Goal: Task Accomplishment & Management: Use online tool/utility

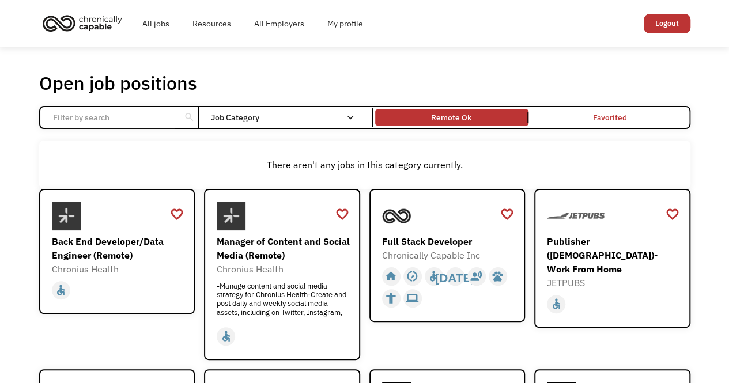
click at [105, 125] on input "Email Form" at bounding box center [110, 118] width 128 height 22
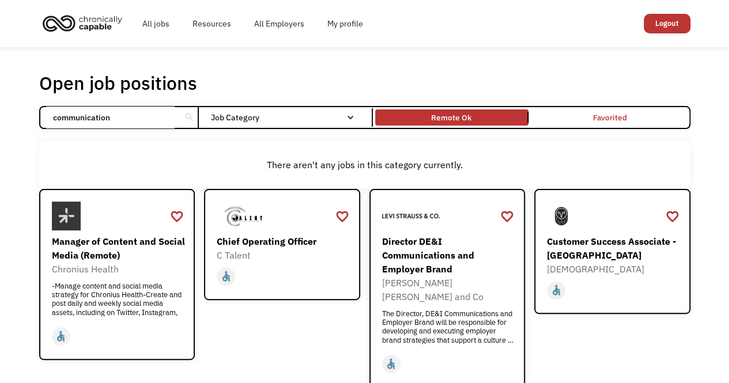
type input "communications"
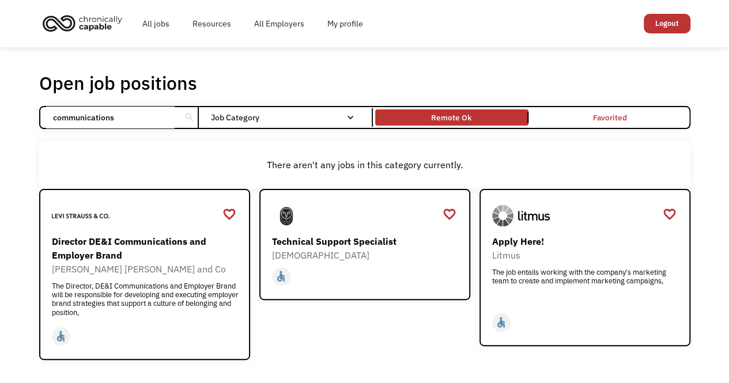
drag, startPoint x: 130, startPoint y: 112, endPoint x: 1, endPoint y: 108, distance: 129.1
click at [1, 108] on div "Open job positions You have X liked items Search communications search Filter b…" at bounding box center [364, 215] width 729 height 337
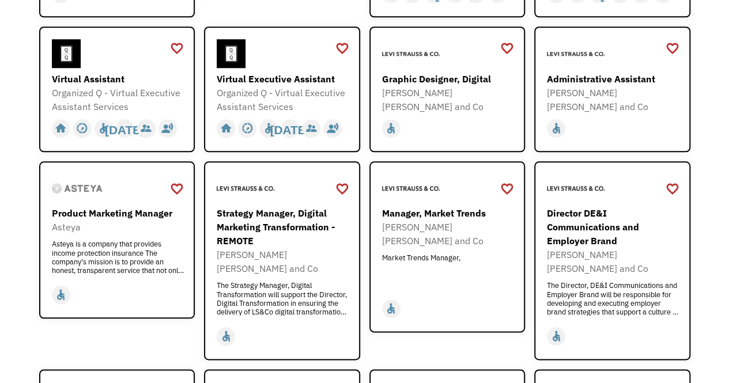
scroll to position [497, 0]
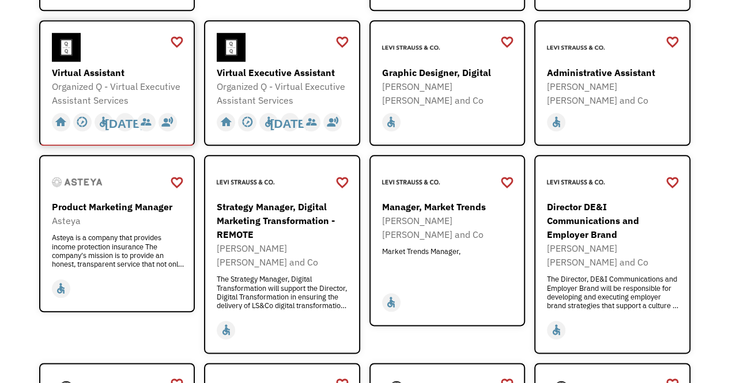
click at [113, 75] on div "Virtual Assistant" at bounding box center [119, 73] width 134 height 14
click at [281, 71] on div "Virtual Executive Assistant" at bounding box center [284, 73] width 134 height 14
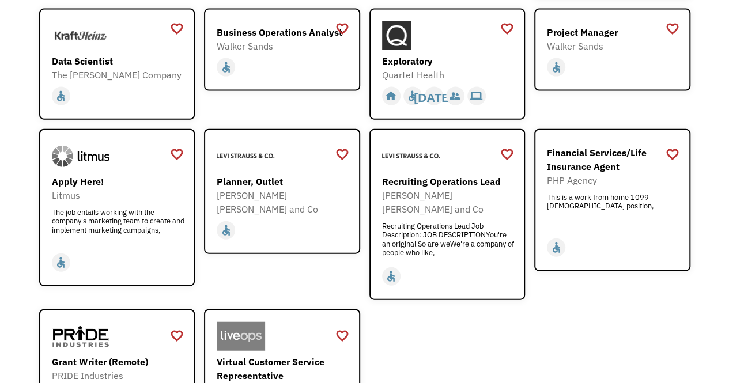
scroll to position [1261, 0]
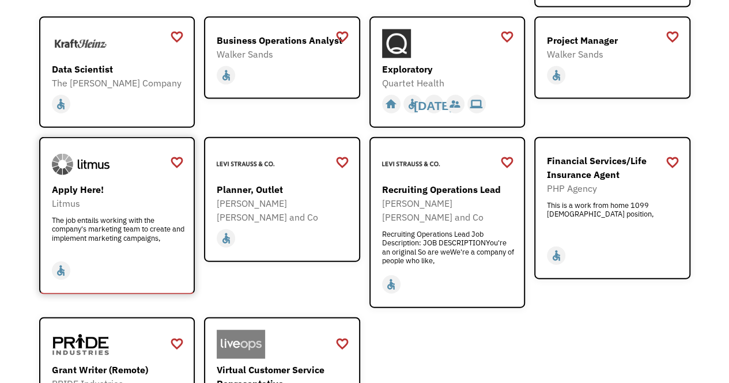
click at [121, 196] on div "Litmus" at bounding box center [119, 203] width 134 height 14
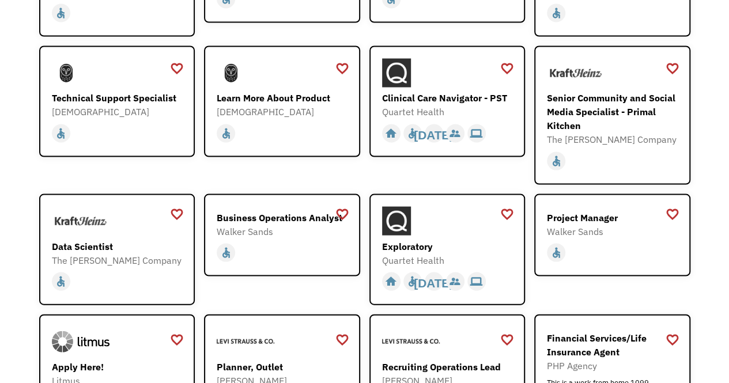
scroll to position [1072, 0]
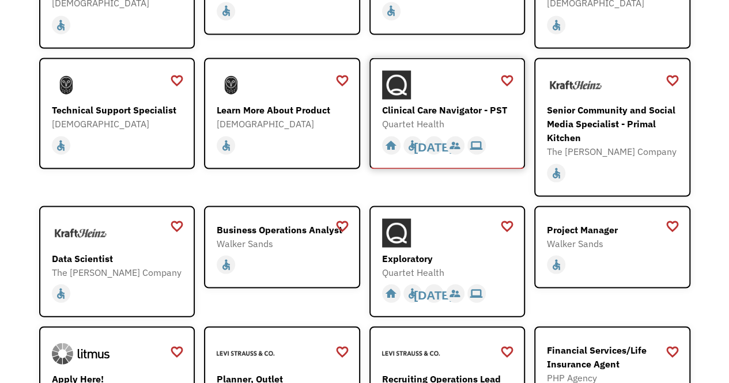
click at [458, 103] on div "Clinical Care Navigator - PST" at bounding box center [449, 110] width 134 height 14
click at [630, 108] on div "Senior Community and Social Media Specialist - Primal Kitchen" at bounding box center [614, 123] width 134 height 41
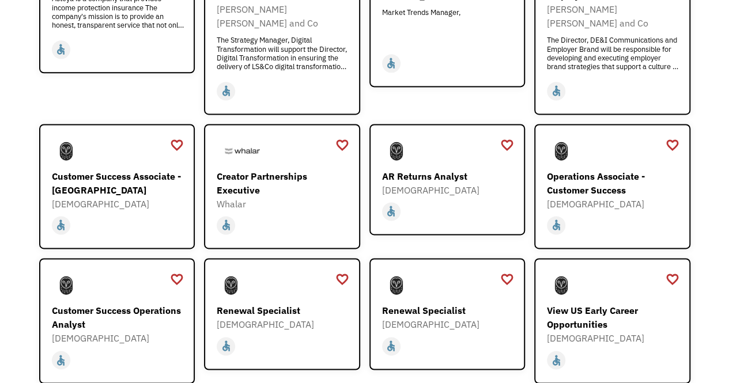
scroll to position [739, 0]
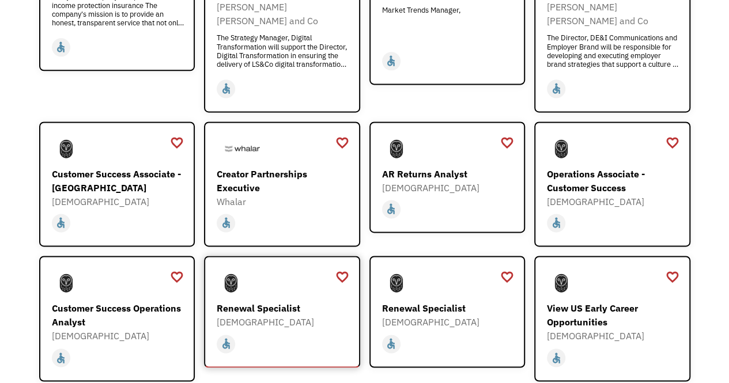
click at [281, 301] on div "Renewal Specialist" at bounding box center [284, 308] width 134 height 14
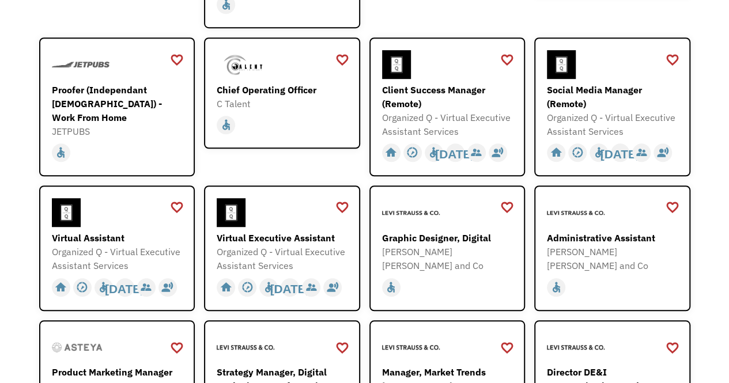
scroll to position [328, 0]
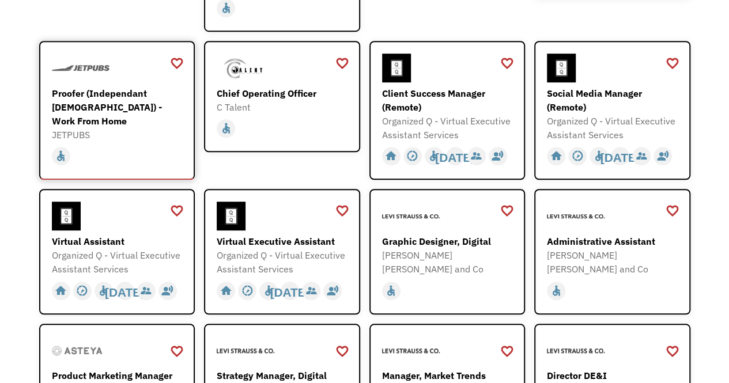
click at [114, 95] on div "Proofer (Independant [DEMOGRAPHIC_DATA]) - Work From Home" at bounding box center [119, 106] width 134 height 41
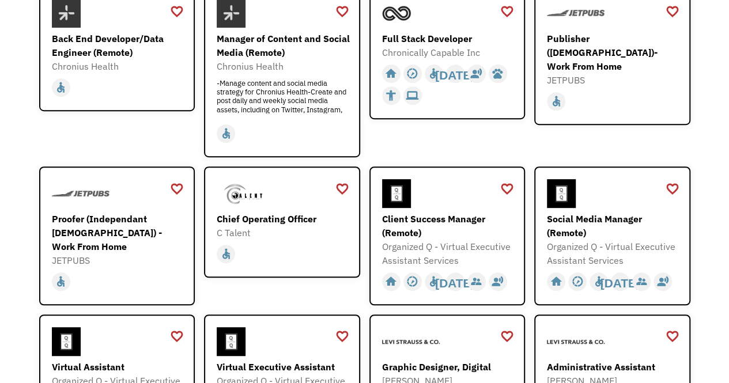
scroll to position [167, 0]
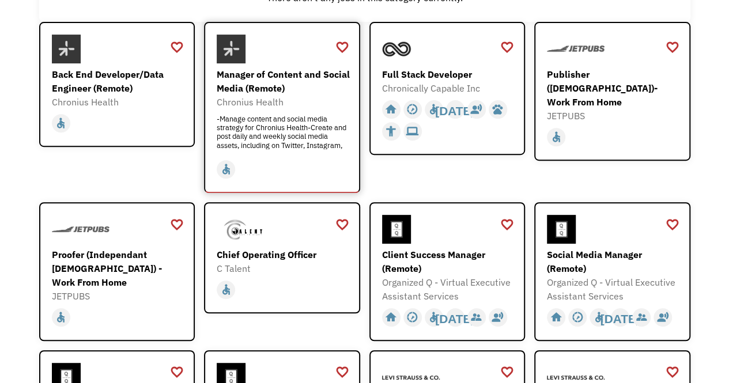
click at [285, 73] on div "Manager of Content and Social Media (Remote)" at bounding box center [284, 81] width 134 height 28
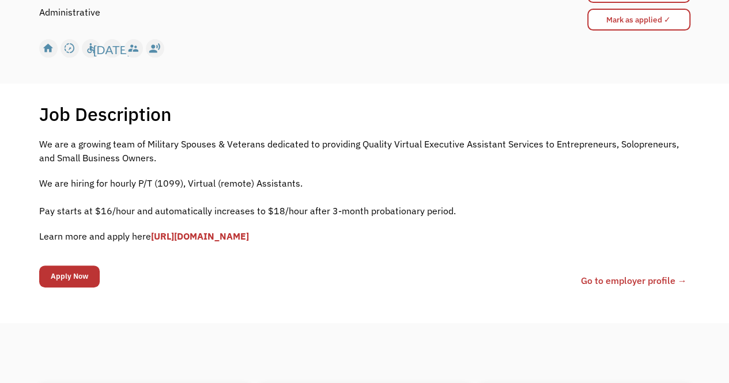
scroll to position [145, 0]
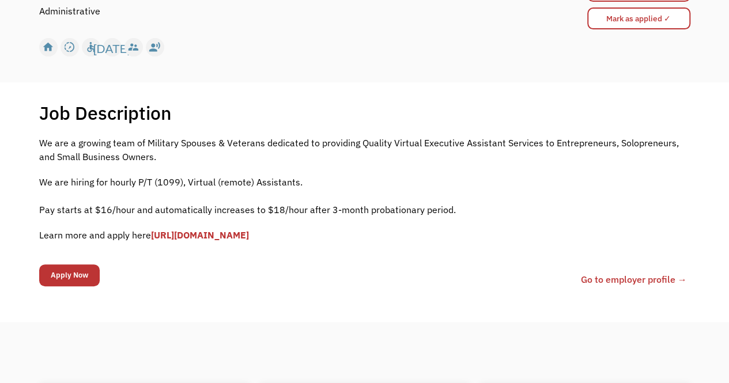
click at [249, 232] on link "[URL][DOMAIN_NAME]" at bounding box center [200, 235] width 98 height 12
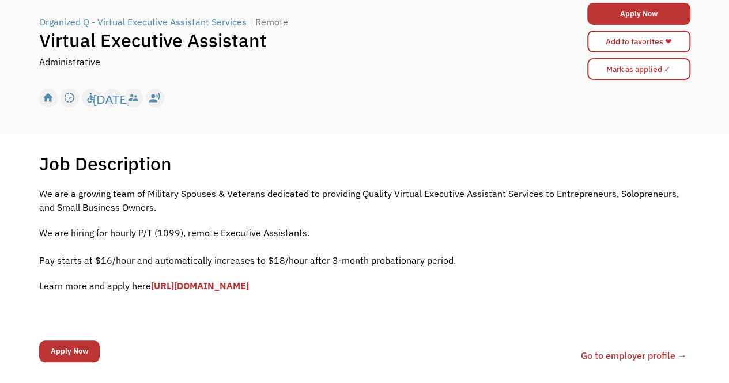
scroll to position [99, 0]
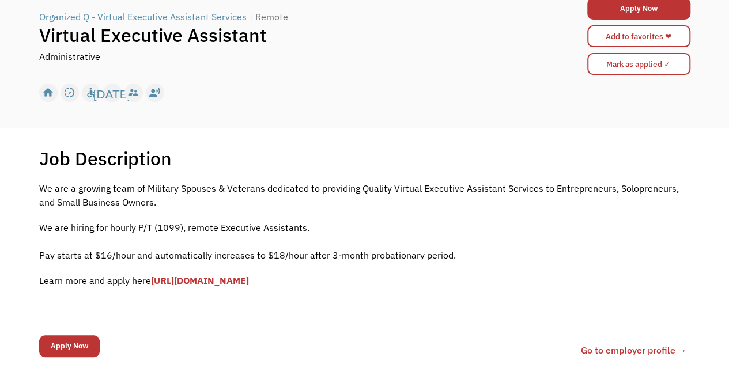
click at [249, 285] on link "[URL][DOMAIN_NAME]" at bounding box center [200, 281] width 98 height 12
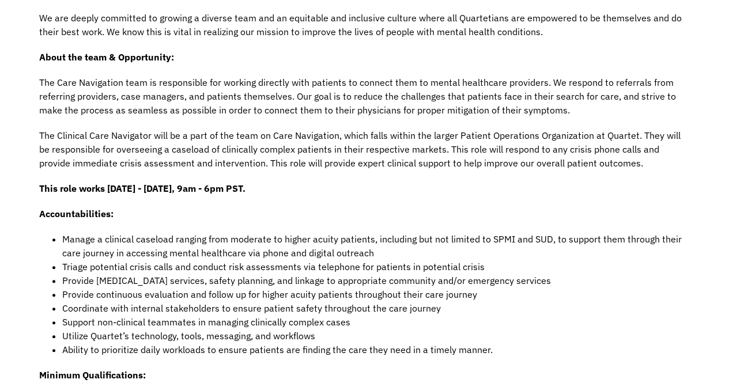
scroll to position [540, 0]
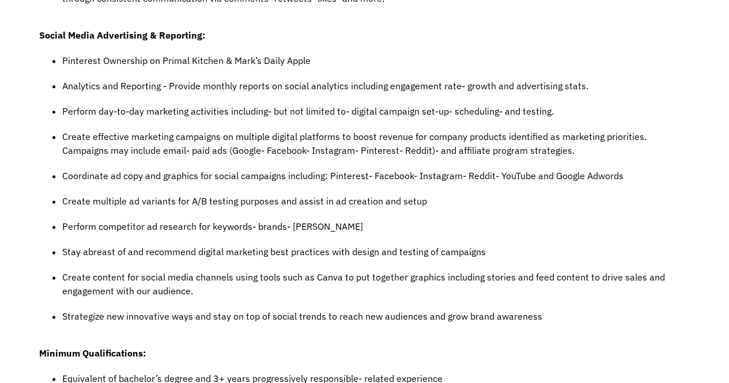
scroll to position [680, 0]
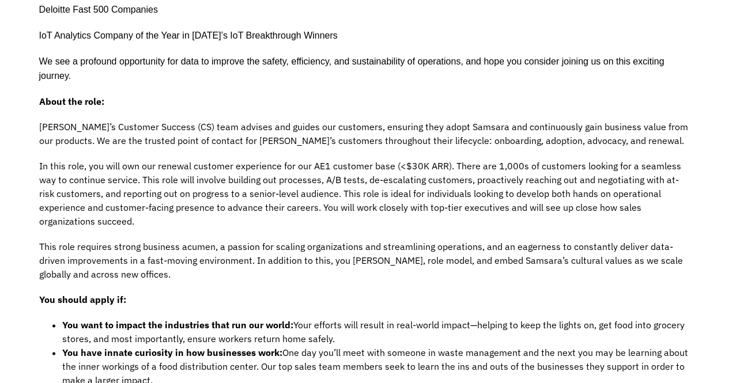
scroll to position [559, 0]
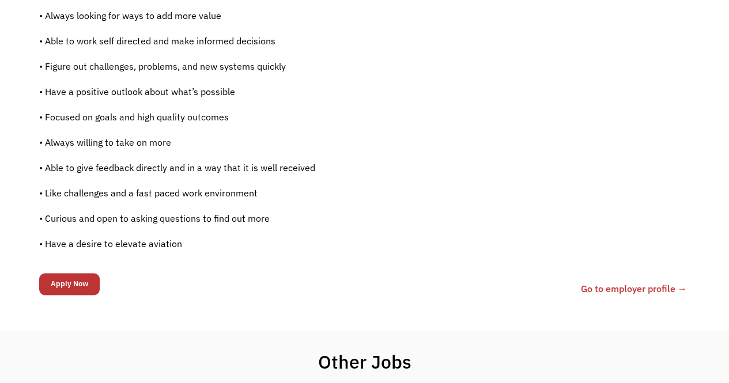
scroll to position [801, 0]
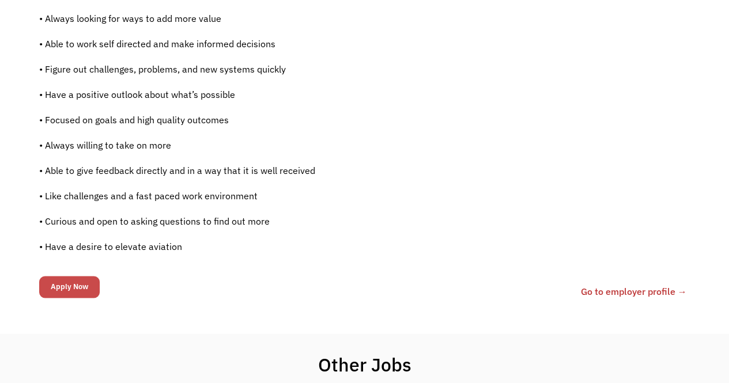
click at [77, 286] on input "Apply Now" at bounding box center [69, 287] width 60 height 22
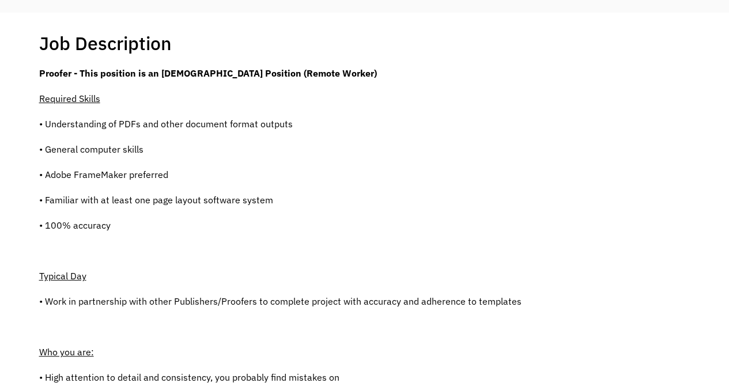
scroll to position [0, 0]
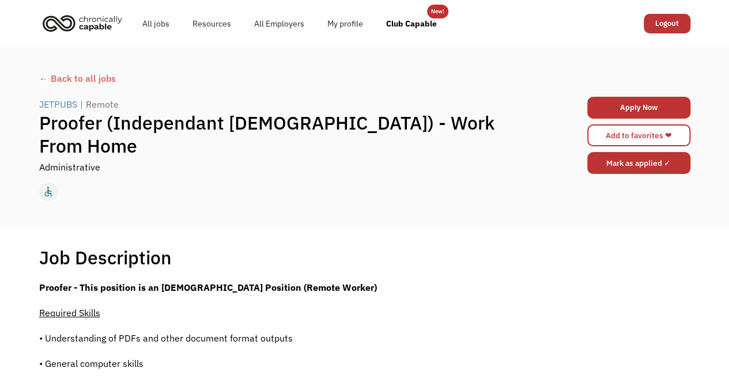
click at [631, 162] on input "Mark as applied ✓" at bounding box center [638, 163] width 103 height 22
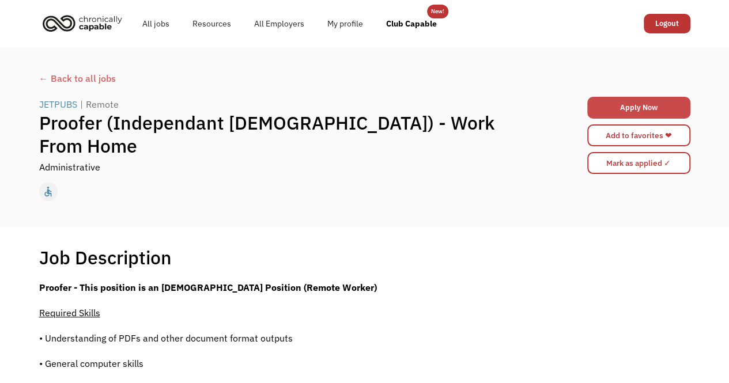
click at [631, 104] on link "Apply Now" at bounding box center [638, 108] width 103 height 22
